Goal: Find specific page/section: Find specific page/section

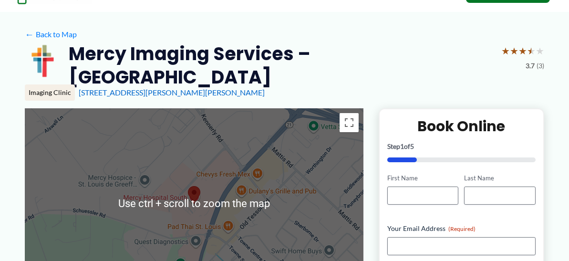
scroll to position [95, 0]
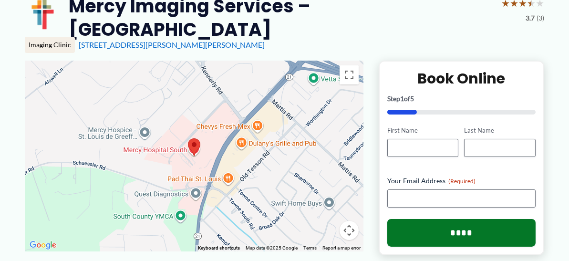
click at [254, 175] on div at bounding box center [194, 156] width 339 height 191
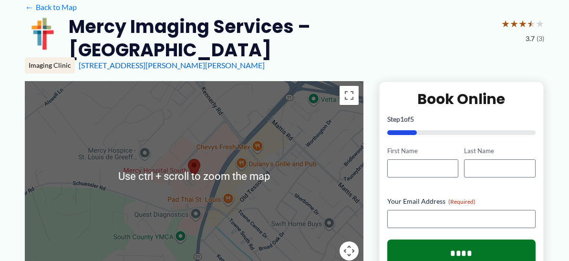
scroll to position [143, 0]
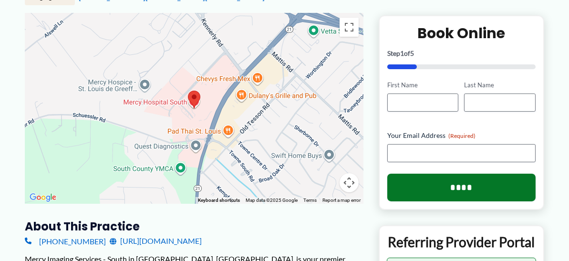
click at [312, 163] on div at bounding box center [194, 108] width 339 height 191
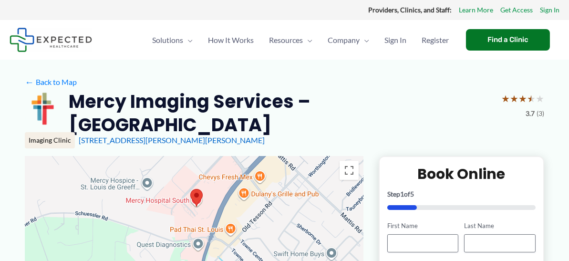
drag, startPoint x: 239, startPoint y: 193, endPoint x: 241, endPoint y: 148, distance: 44.9
click at [241, 156] on div at bounding box center [194, 251] width 339 height 191
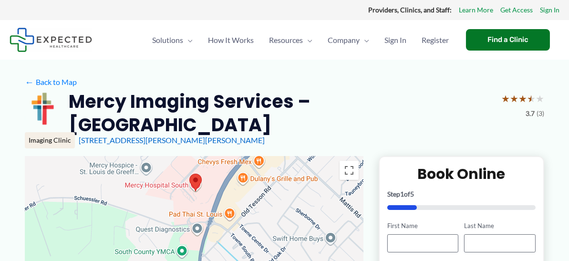
drag, startPoint x: 237, startPoint y: 181, endPoint x: 237, endPoint y: 165, distance: 15.7
click at [237, 165] on div at bounding box center [194, 251] width 339 height 191
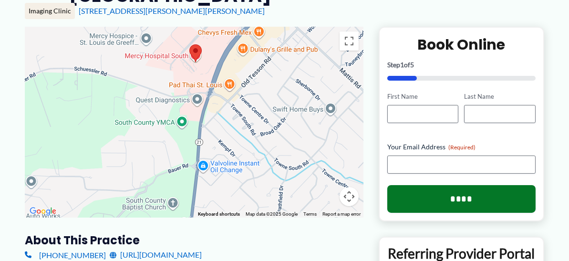
scroll to position [143, 0]
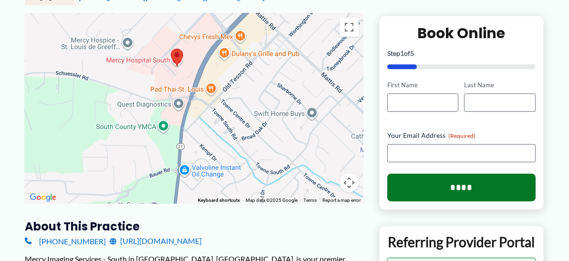
drag, startPoint x: 202, startPoint y: 159, endPoint x: 183, endPoint y: 176, distance: 25.7
click at [183, 176] on div at bounding box center [194, 108] width 339 height 191
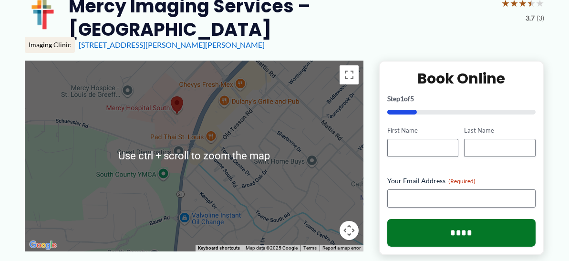
scroll to position [48, 0]
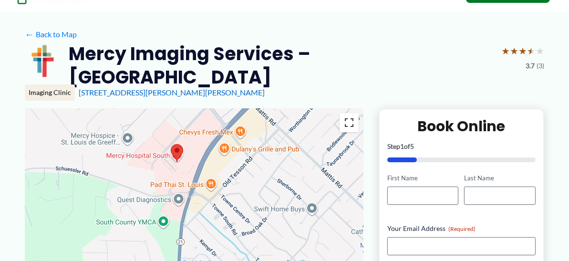
click at [347, 113] on button "Toggle fullscreen view" at bounding box center [349, 122] width 19 height 19
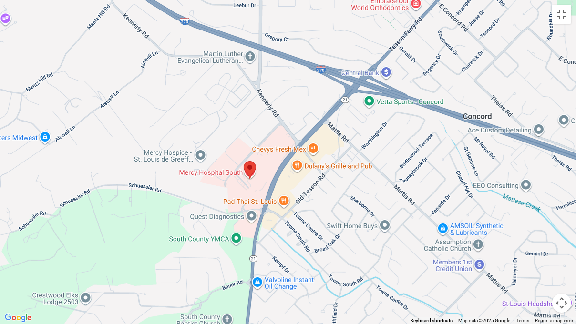
drag, startPoint x: 164, startPoint y: 176, endPoint x: 263, endPoint y: 207, distance: 104.4
click at [263, 207] on div at bounding box center [288, 162] width 576 height 324
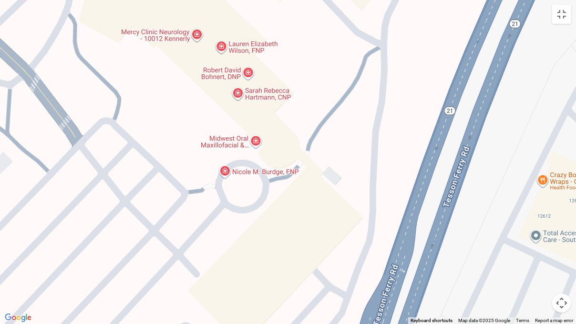
drag, startPoint x: 262, startPoint y: 157, endPoint x: 330, endPoint y: 273, distance: 134.5
click at [330, 260] on div at bounding box center [288, 162] width 576 height 324
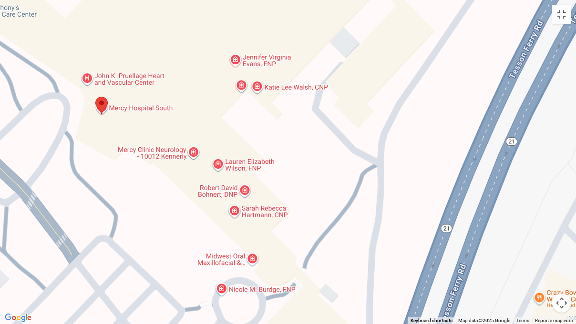
drag, startPoint x: 317, startPoint y: 172, endPoint x: 318, endPoint y: 289, distance: 116.8
click at [316, 260] on div at bounding box center [288, 162] width 576 height 324
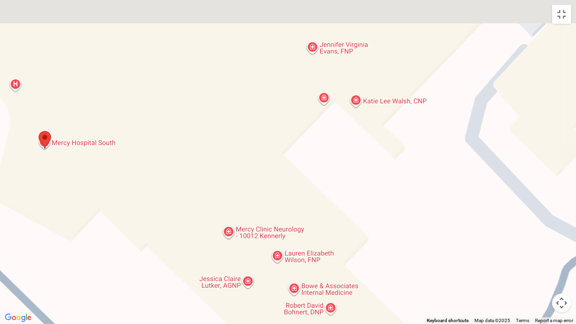
drag, startPoint x: 253, startPoint y: 168, endPoint x: 377, endPoint y: 309, distance: 188.6
click at [377, 260] on div at bounding box center [288, 162] width 576 height 324
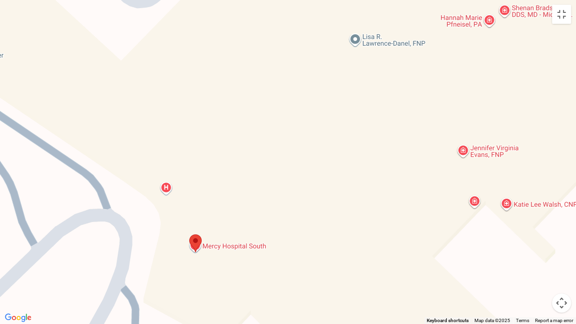
drag, startPoint x: 170, startPoint y: 179, endPoint x: 321, endPoint y: 280, distance: 181.9
click at [321, 260] on div at bounding box center [288, 162] width 576 height 324
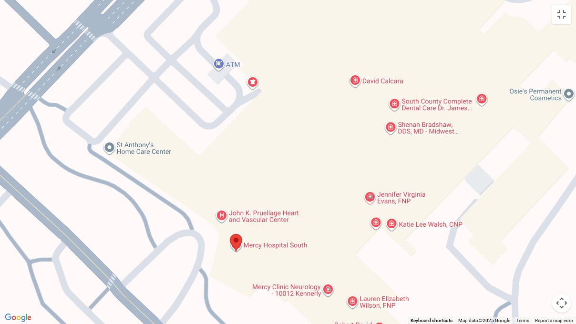
drag, startPoint x: 335, startPoint y: 222, endPoint x: 314, endPoint y: 224, distance: 21.0
click at [314, 224] on div at bounding box center [288, 162] width 576 height 324
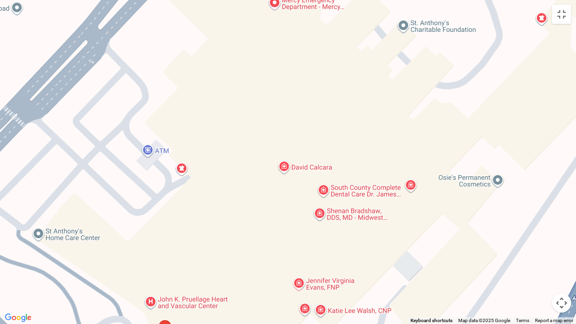
drag, startPoint x: 336, startPoint y: 143, endPoint x: 263, endPoint y: 225, distance: 109.1
click at [263, 225] on div at bounding box center [288, 162] width 576 height 324
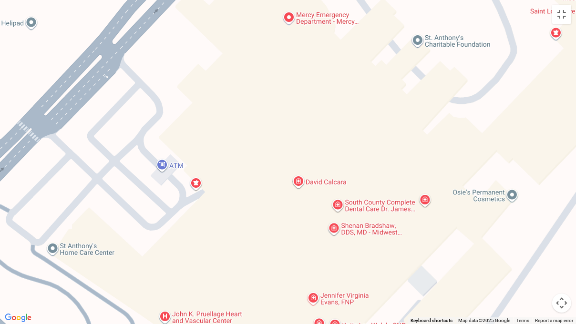
drag, startPoint x: 346, startPoint y: 135, endPoint x: 363, endPoint y: 146, distance: 20.8
click at [363, 146] on div at bounding box center [288, 162] width 576 height 324
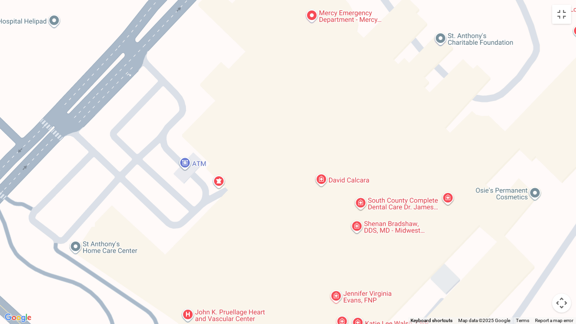
drag, startPoint x: 289, startPoint y: 119, endPoint x: 310, endPoint y: 113, distance: 21.7
click at [310, 113] on div at bounding box center [288, 162] width 576 height 324
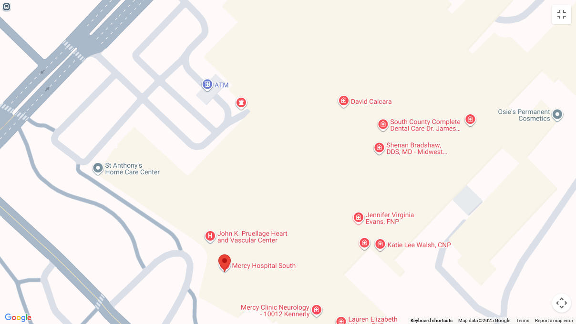
drag, startPoint x: 291, startPoint y: 225, endPoint x: 319, endPoint y: 136, distance: 92.6
click at [319, 136] on div at bounding box center [288, 162] width 576 height 324
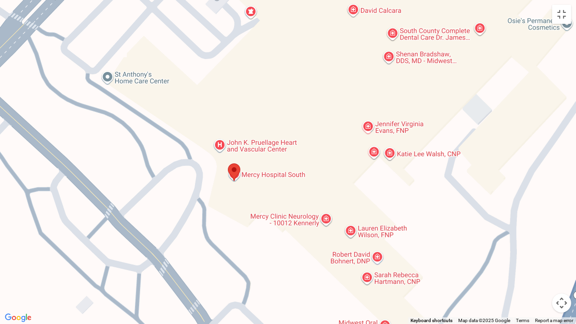
drag, startPoint x: 252, startPoint y: 223, endPoint x: 259, endPoint y: 146, distance: 77.1
click at [259, 146] on div at bounding box center [288, 162] width 576 height 324
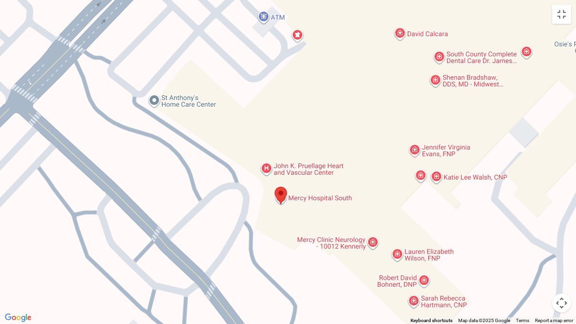
drag, startPoint x: 318, startPoint y: 217, endPoint x: 347, endPoint y: 227, distance: 31.1
click at [365, 240] on div at bounding box center [288, 162] width 576 height 324
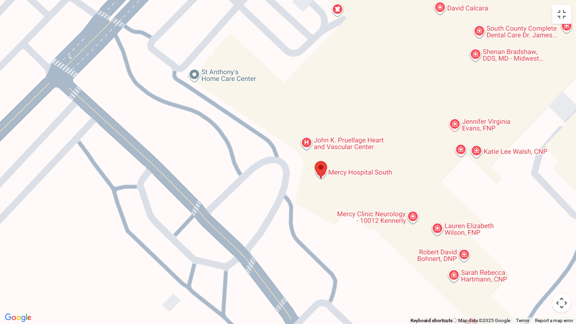
drag, startPoint x: 196, startPoint y: 197, endPoint x: 244, endPoint y: 161, distance: 60.7
click at [244, 161] on div at bounding box center [288, 162] width 576 height 324
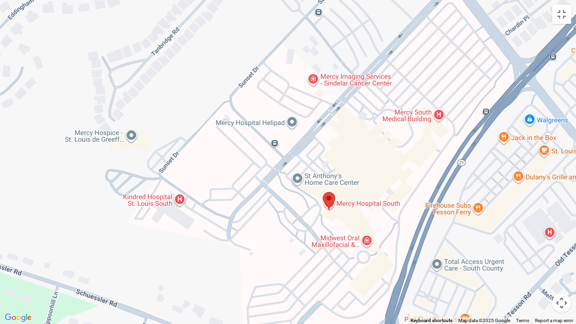
drag, startPoint x: 177, startPoint y: 179, endPoint x: 241, endPoint y: 227, distance: 80.4
click at [241, 227] on div at bounding box center [288, 162] width 576 height 324
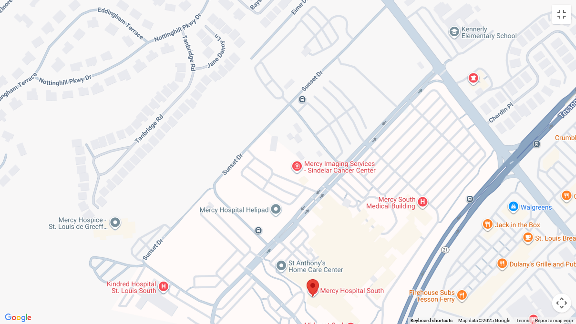
drag, startPoint x: 225, startPoint y: 162, endPoint x: 204, endPoint y: 248, distance: 88.7
click at [205, 251] on div at bounding box center [288, 162] width 576 height 324
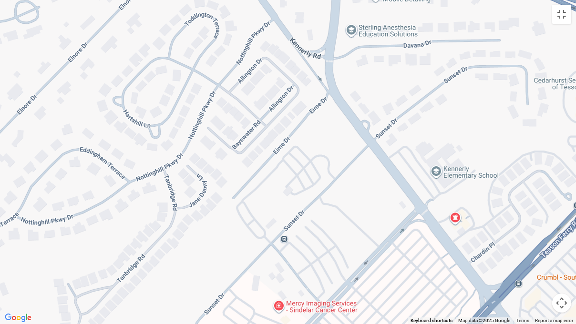
drag, startPoint x: 253, startPoint y: 185, endPoint x: 234, endPoint y: 323, distance: 139.6
click at [234, 260] on div at bounding box center [288, 162] width 576 height 324
